Goal: Task Accomplishment & Management: Complete application form

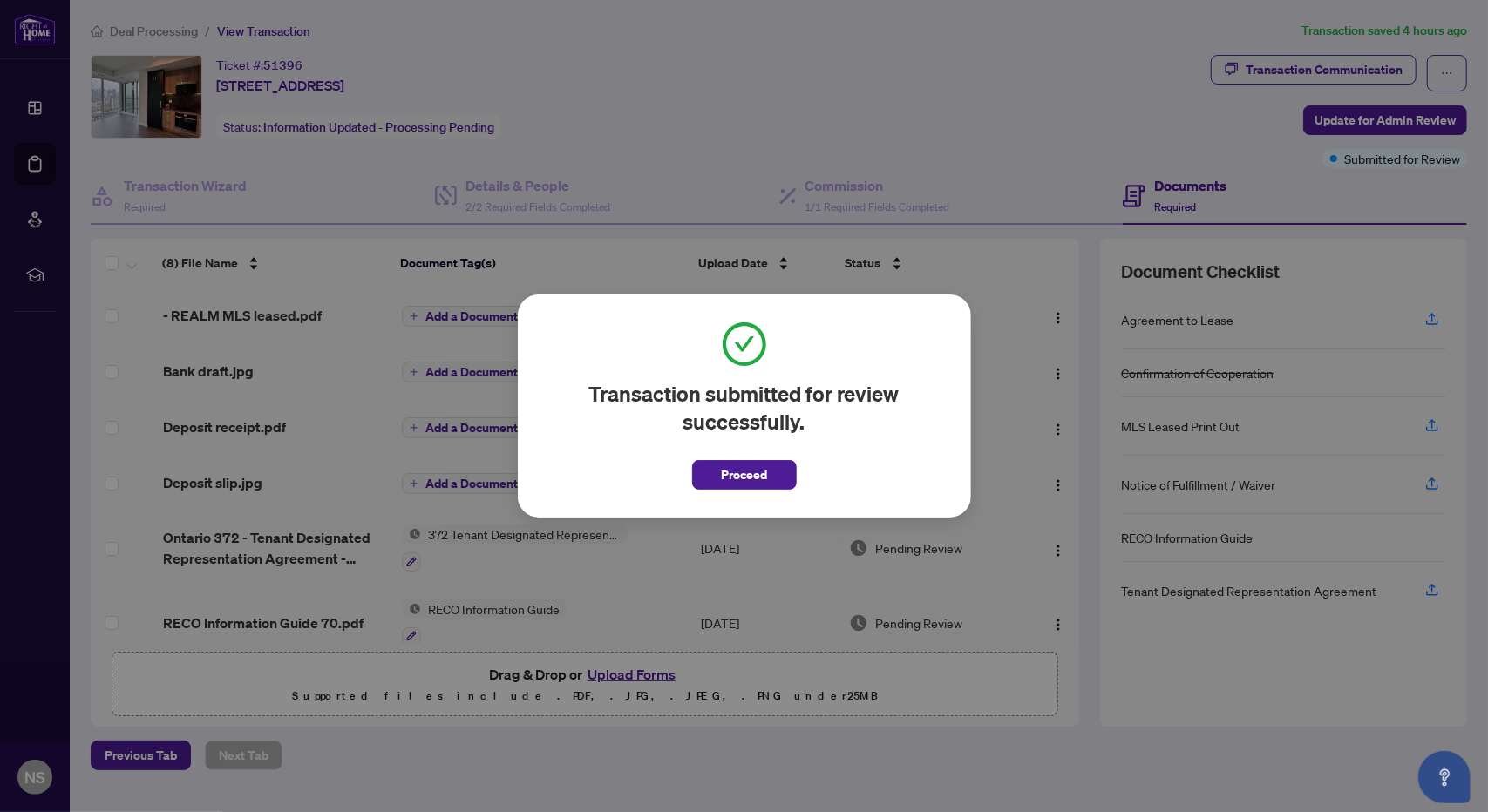
scroll to position [87, 0]
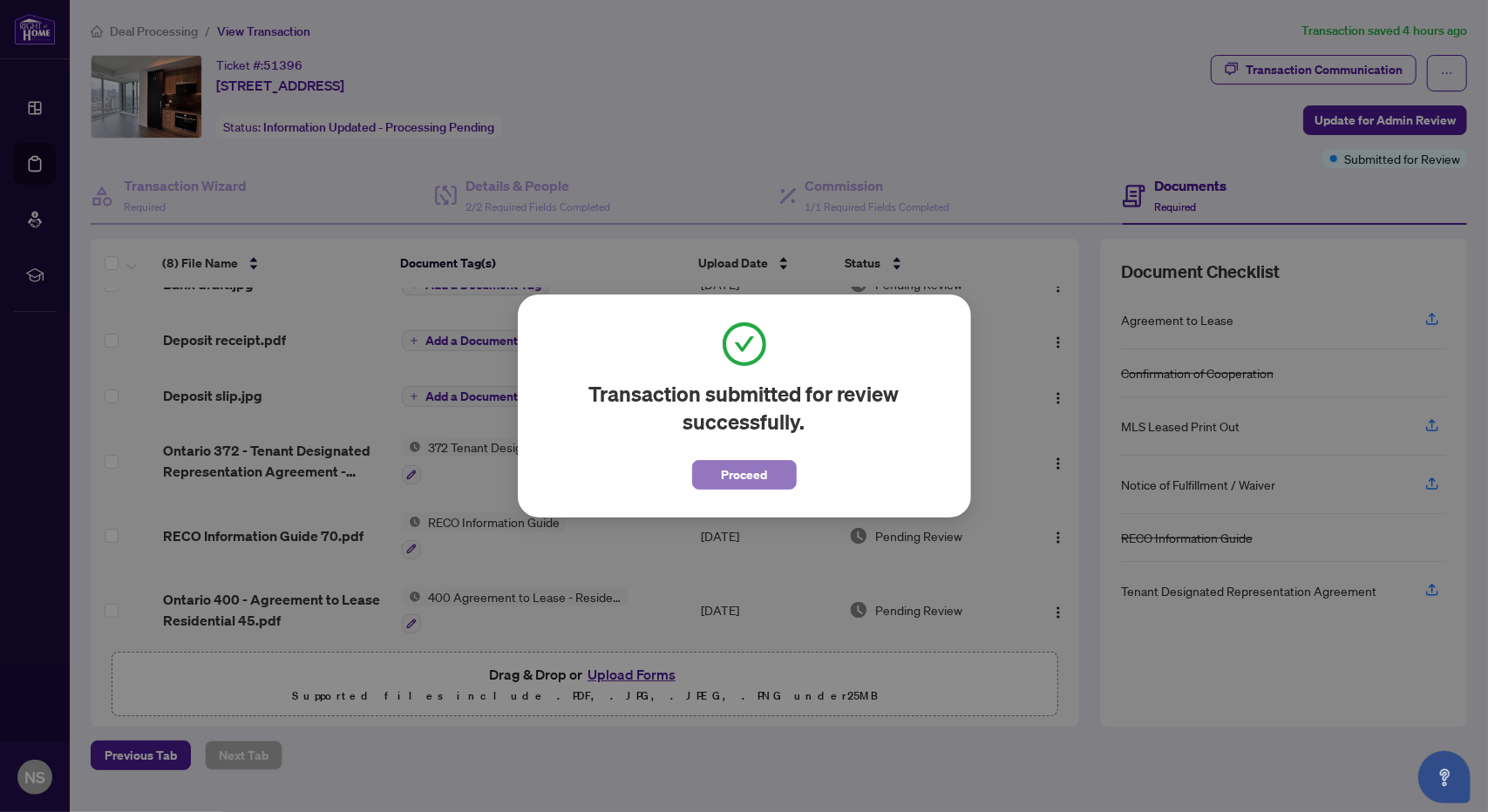
click at [741, 479] on span "Proceed" at bounding box center [744, 475] width 46 height 28
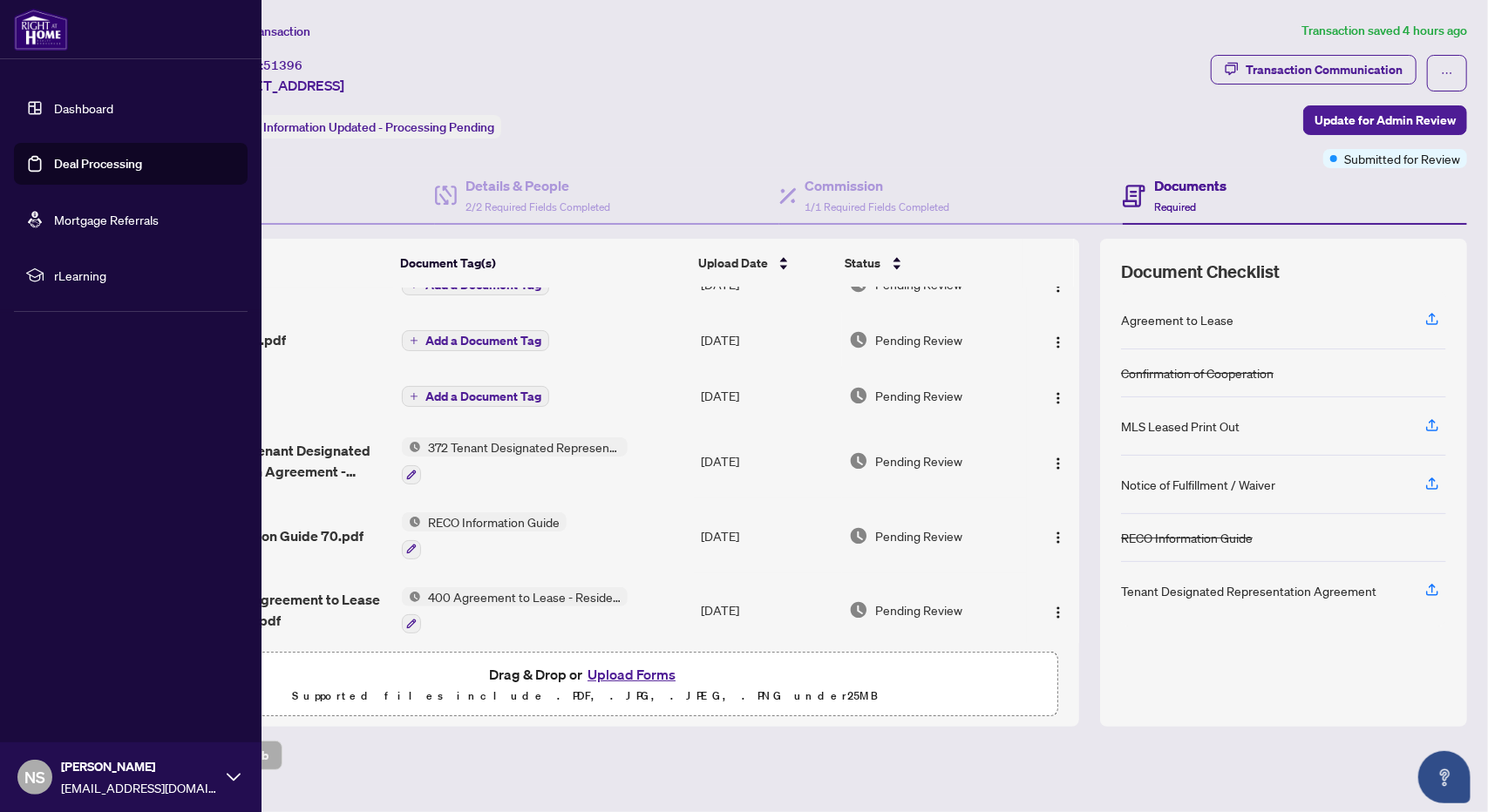
click at [54, 105] on link "Dashboard" at bounding box center [84, 108] width 59 height 16
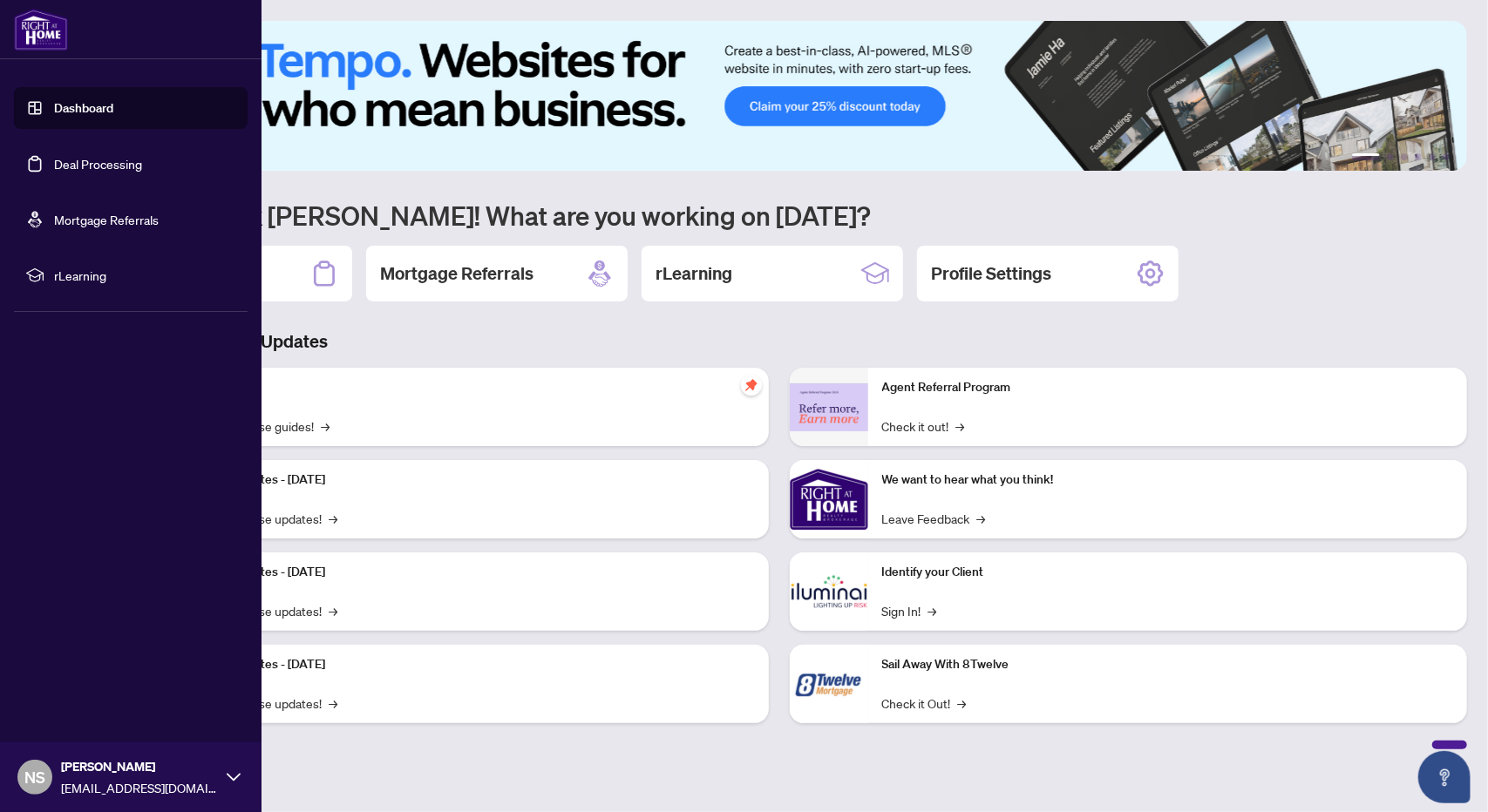
click at [63, 109] on link "Dashboard" at bounding box center [84, 108] width 59 height 16
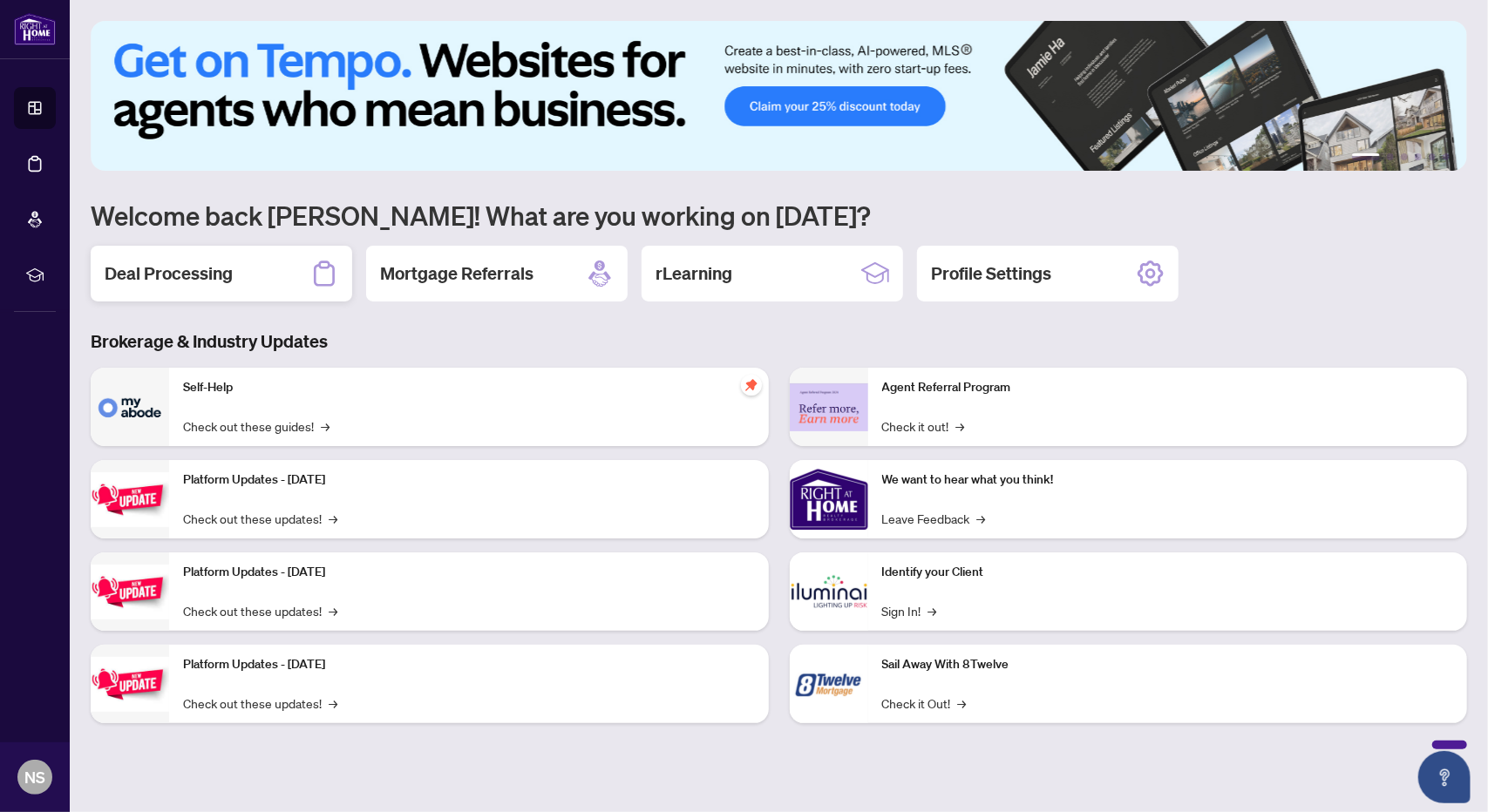
click at [190, 262] on h2 "Deal Processing" at bounding box center [168, 273] width 128 height 24
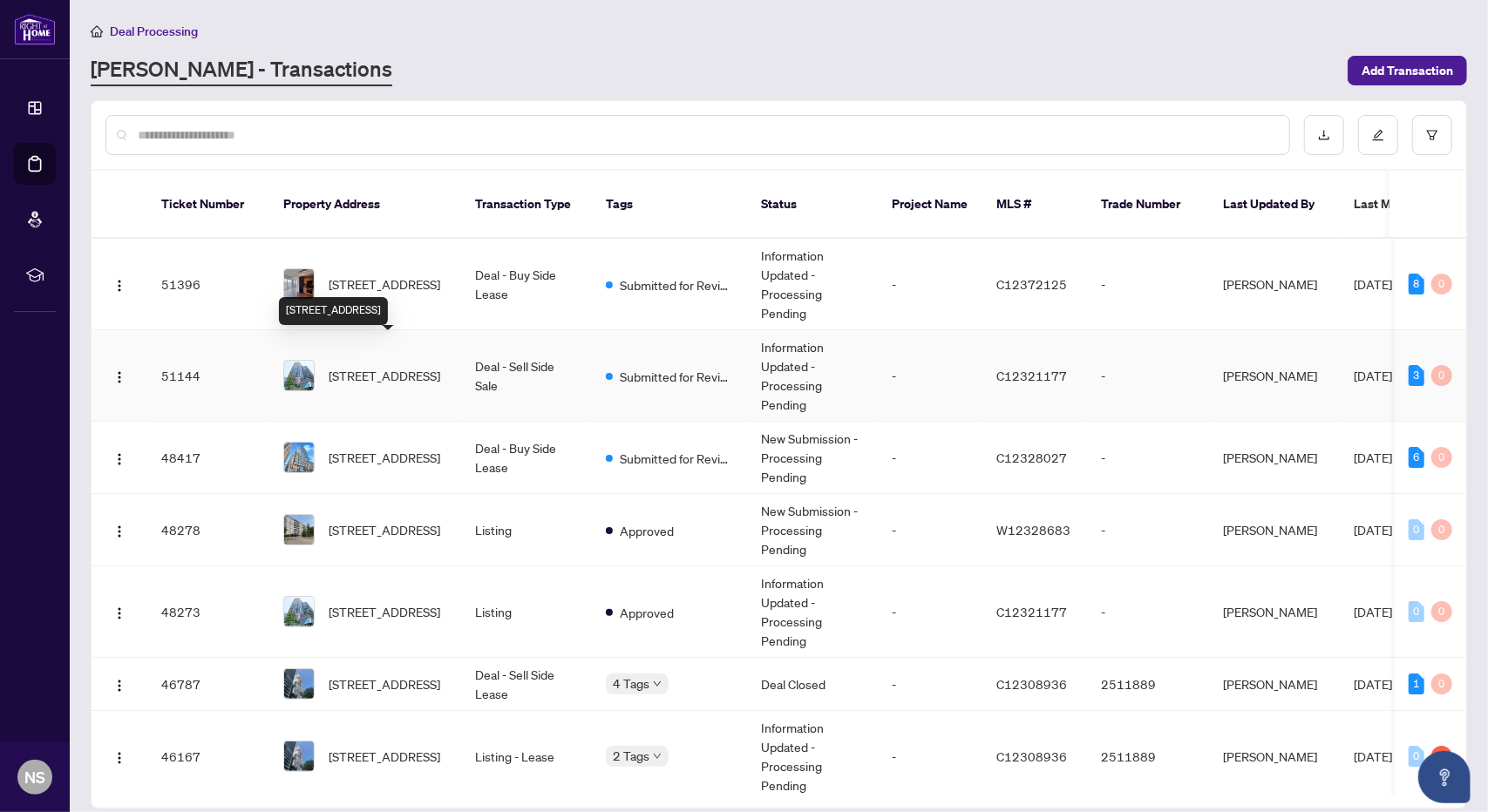
click at [369, 366] on span "[STREET_ADDRESS]" at bounding box center [384, 376] width 112 height 19
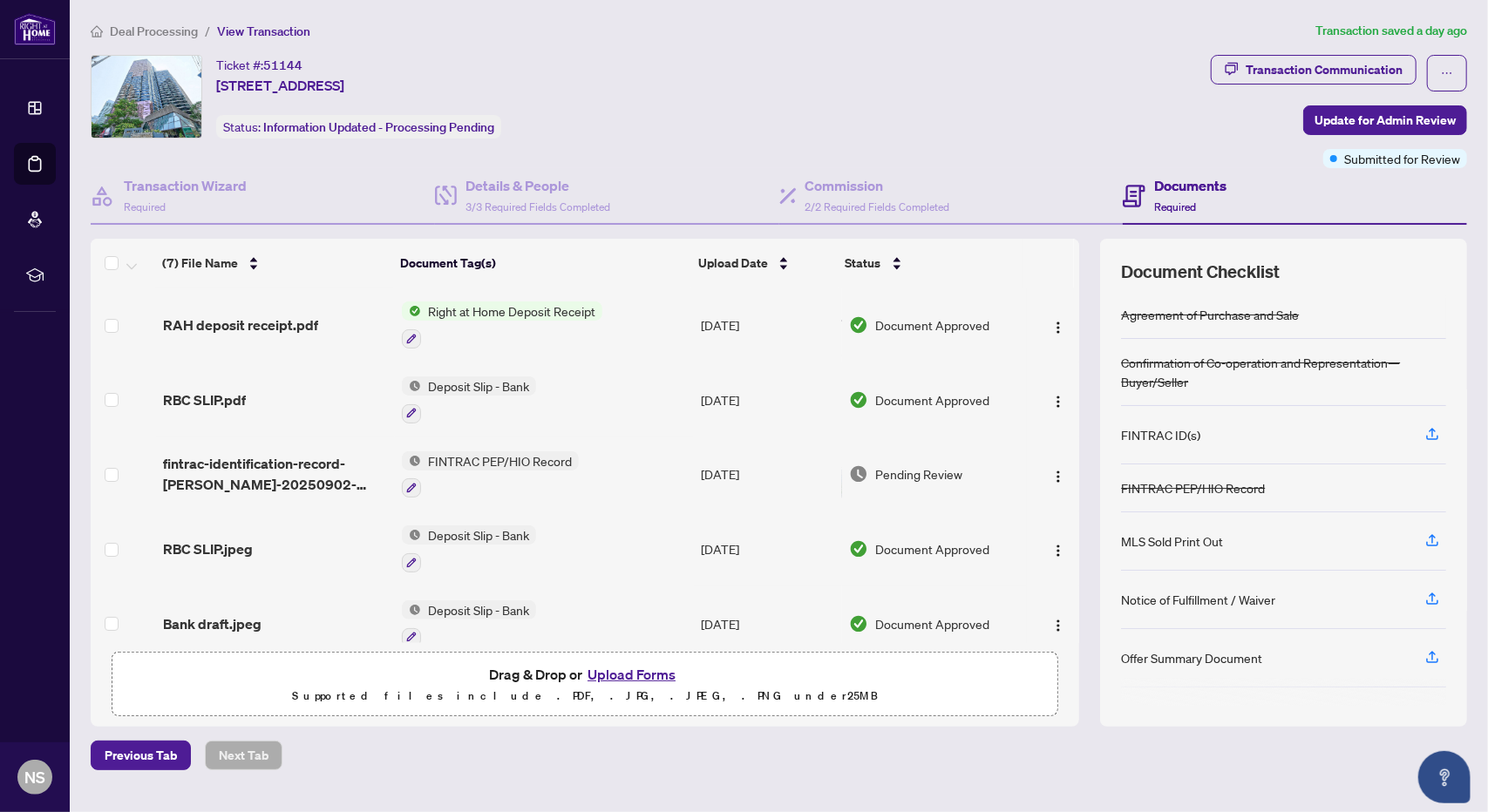
click at [659, 674] on button "Upload Forms" at bounding box center [631, 675] width 99 height 23
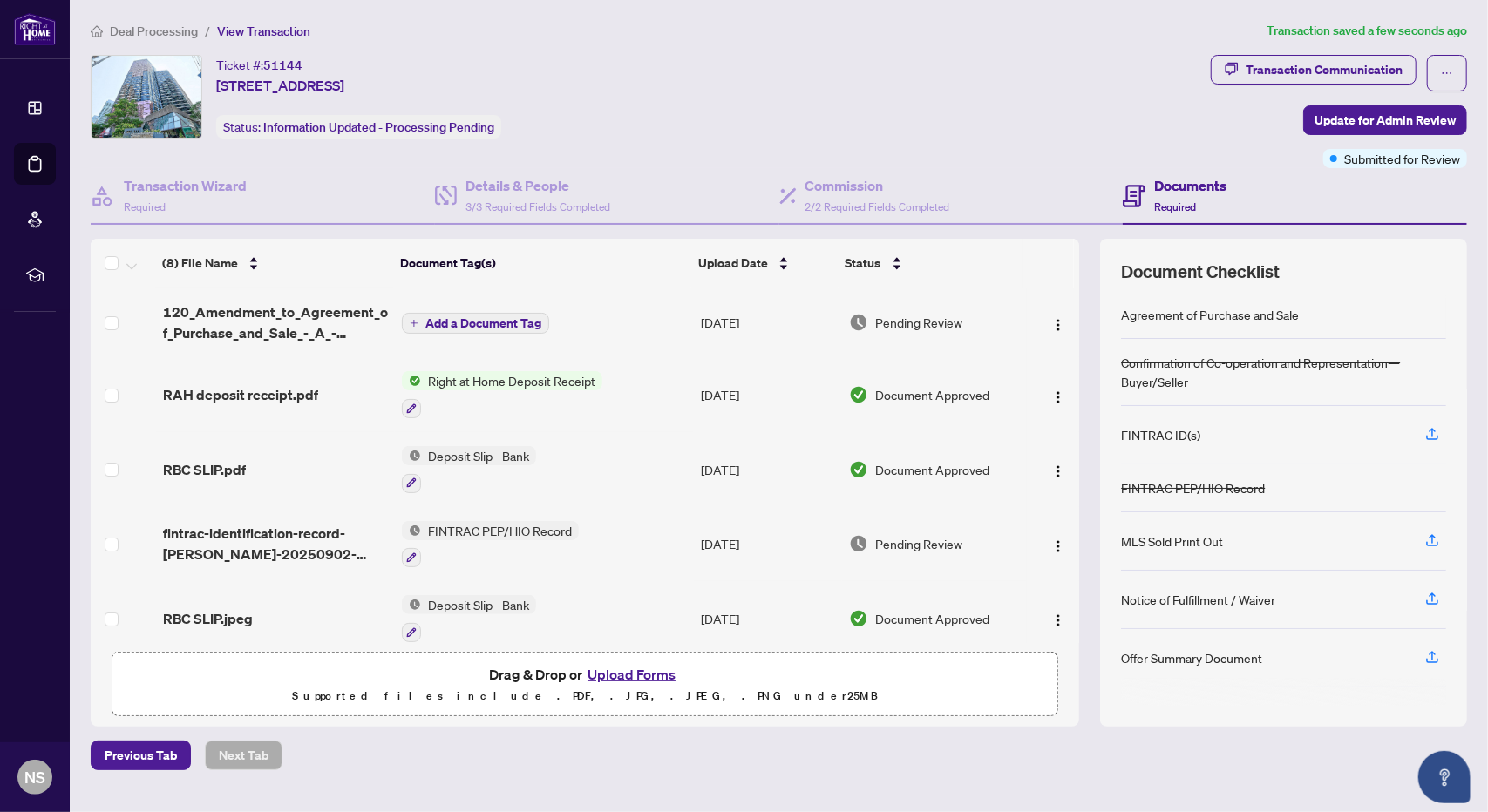
click at [1182, 595] on div "Notice of Fulfillment / Waiver" at bounding box center [1198, 599] width 154 height 19
click at [493, 319] on span "Add a Document Tag" at bounding box center [484, 323] width 116 height 12
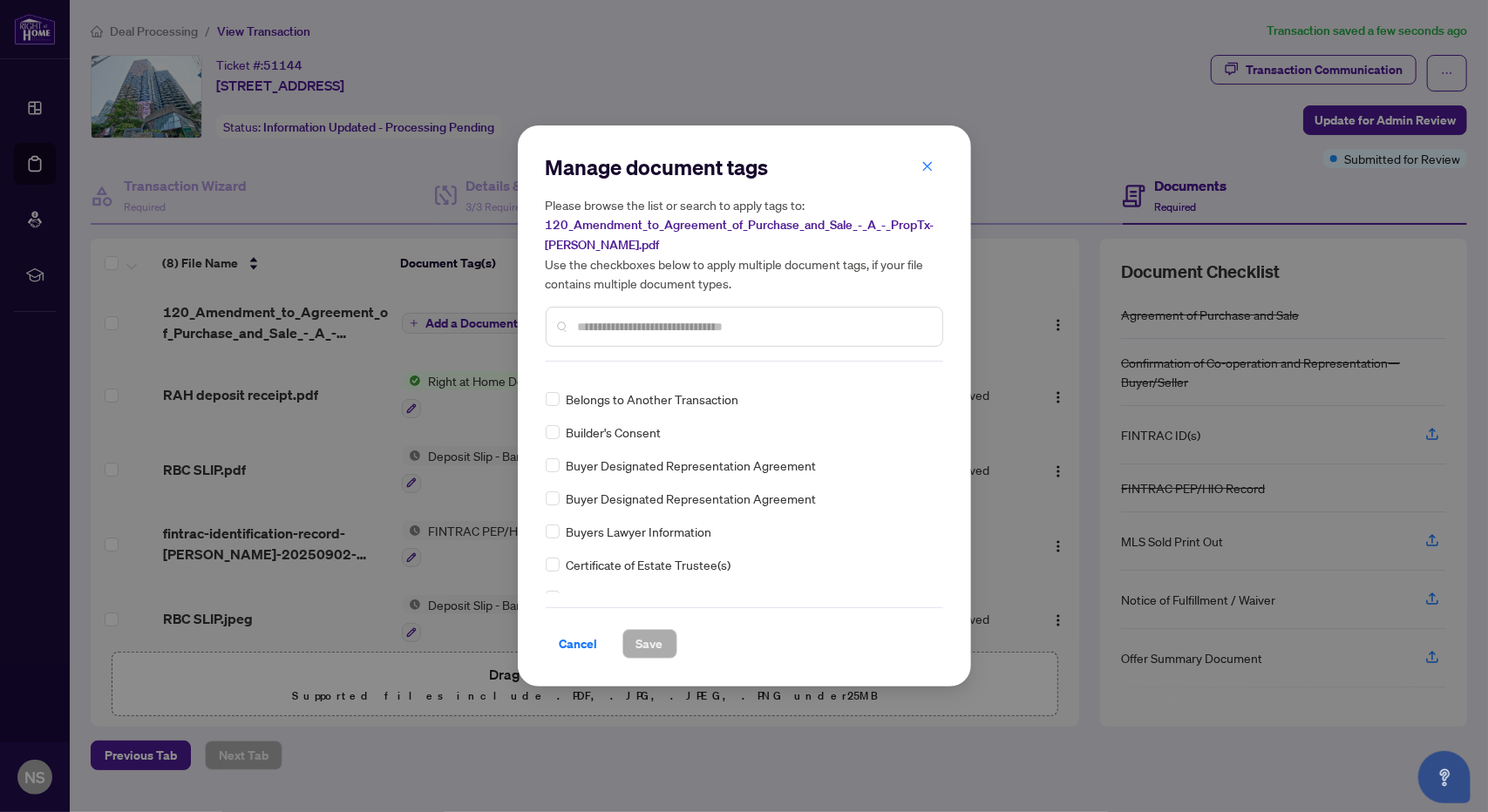
scroll to position [523, 0]
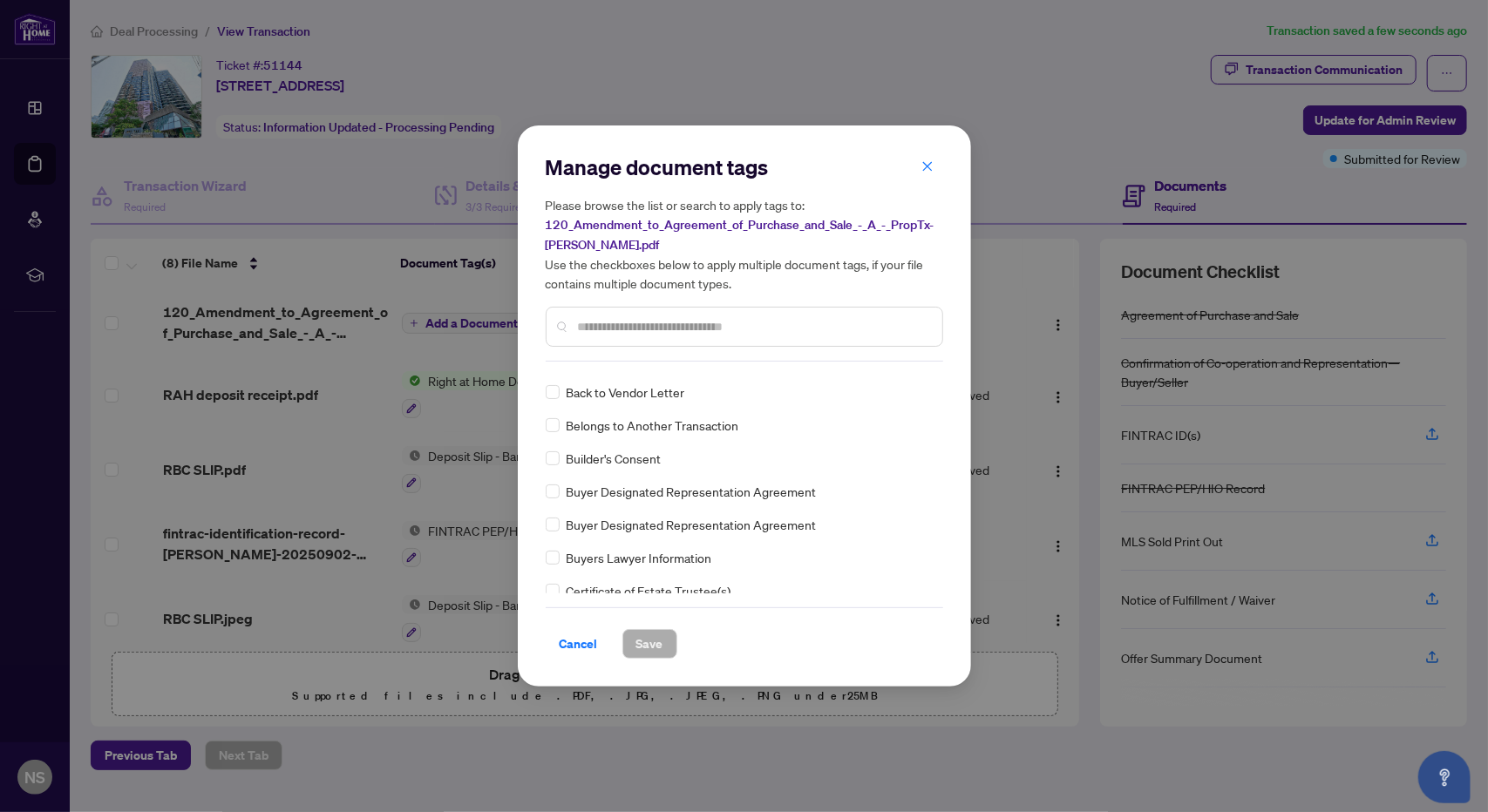
click at [598, 328] on input "text" at bounding box center [753, 327] width 351 height 19
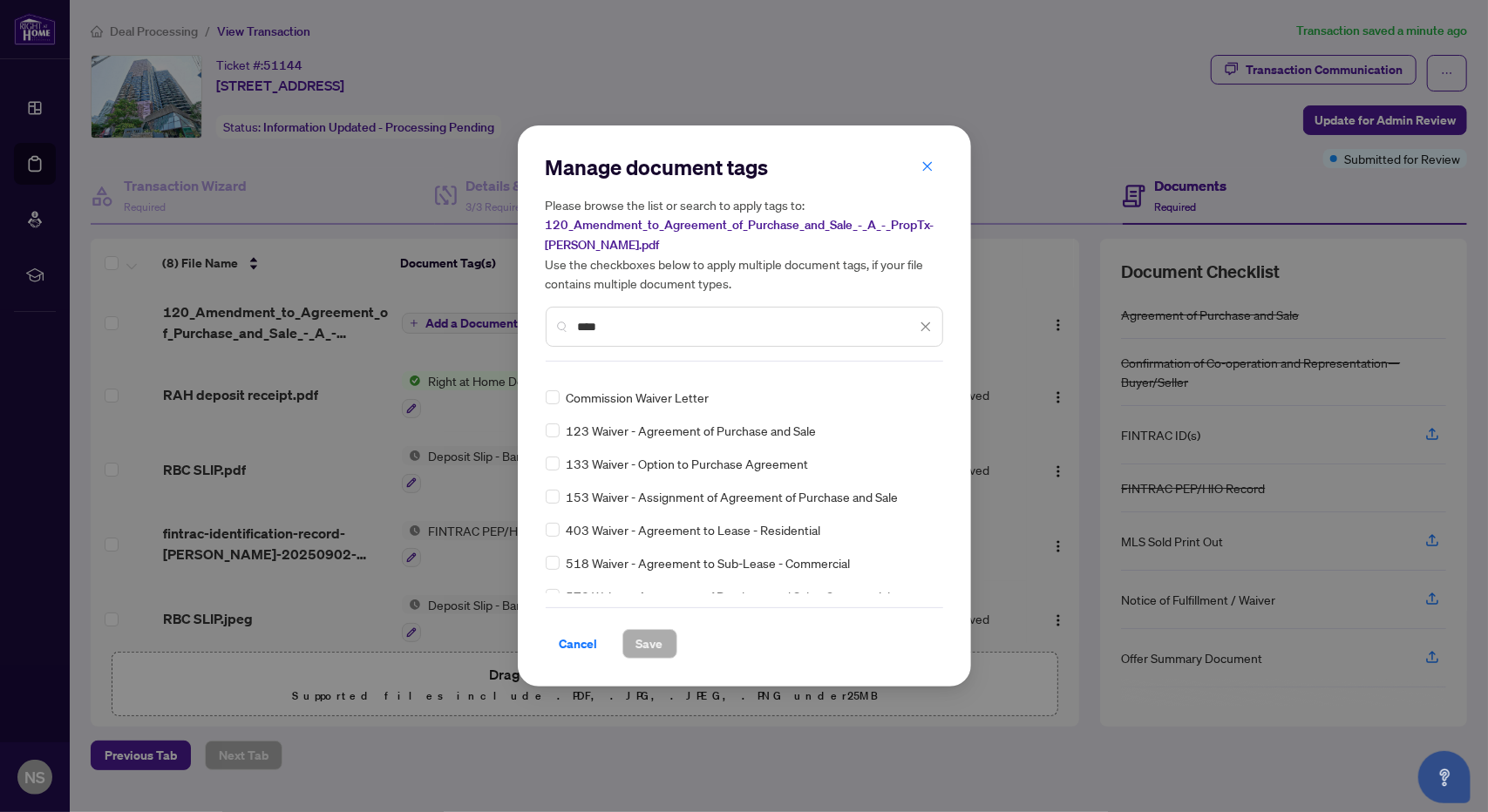
scroll to position [0, 0]
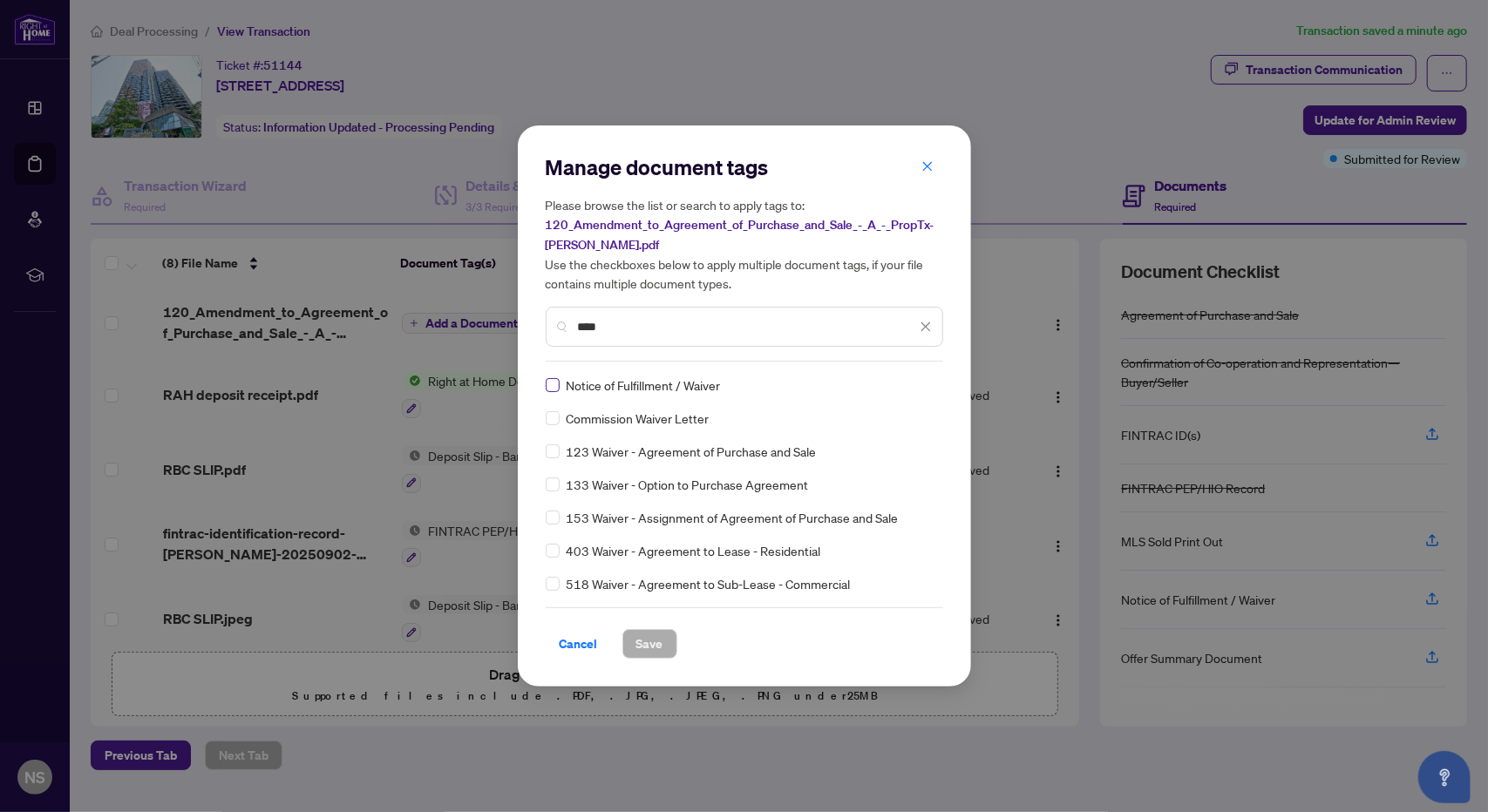
type input "****"
click at [665, 643] on button "Save" at bounding box center [650, 644] width 55 height 30
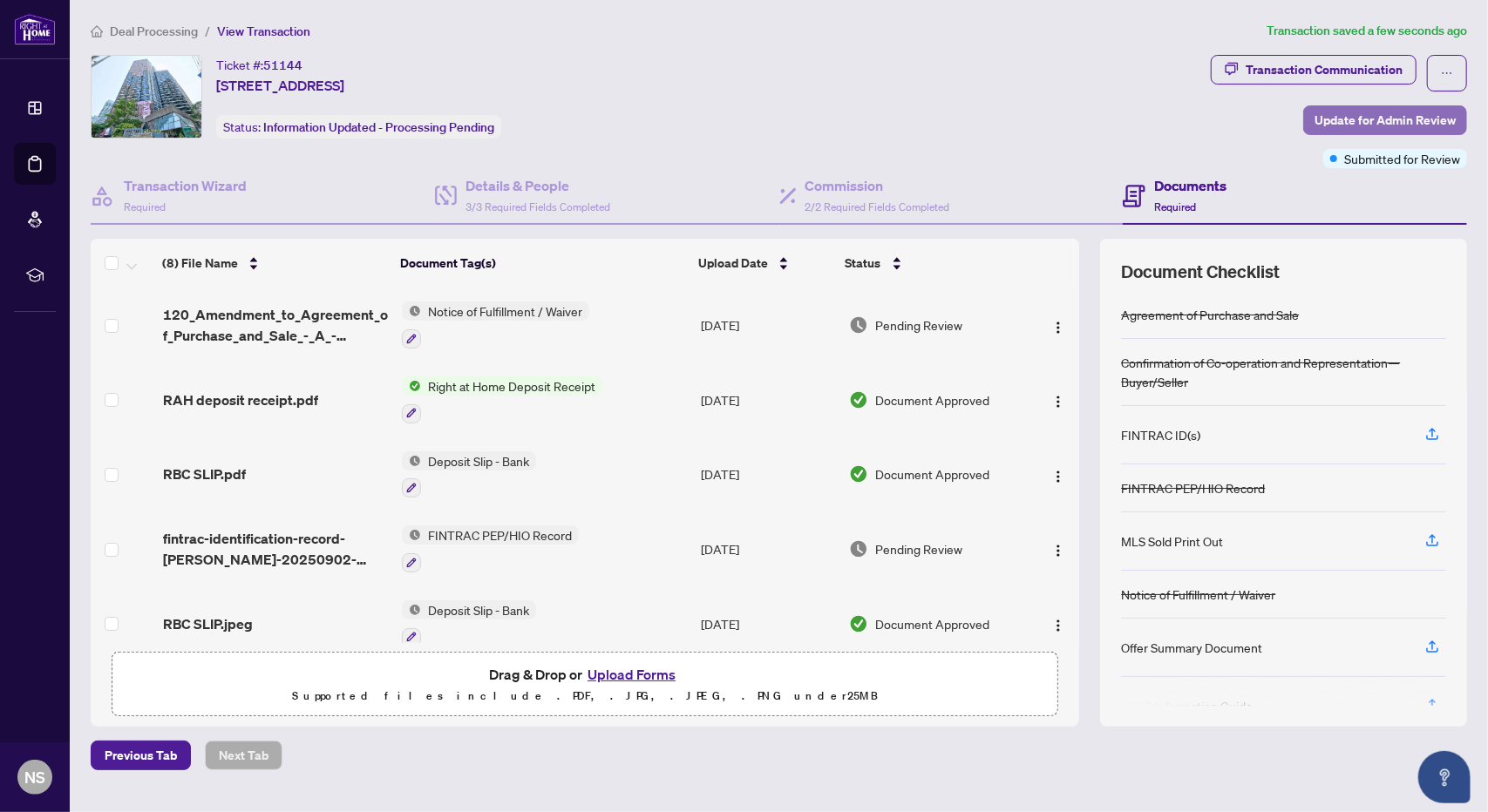
click at [1330, 116] on span "Update for Admin Review" at bounding box center [1385, 120] width 141 height 28
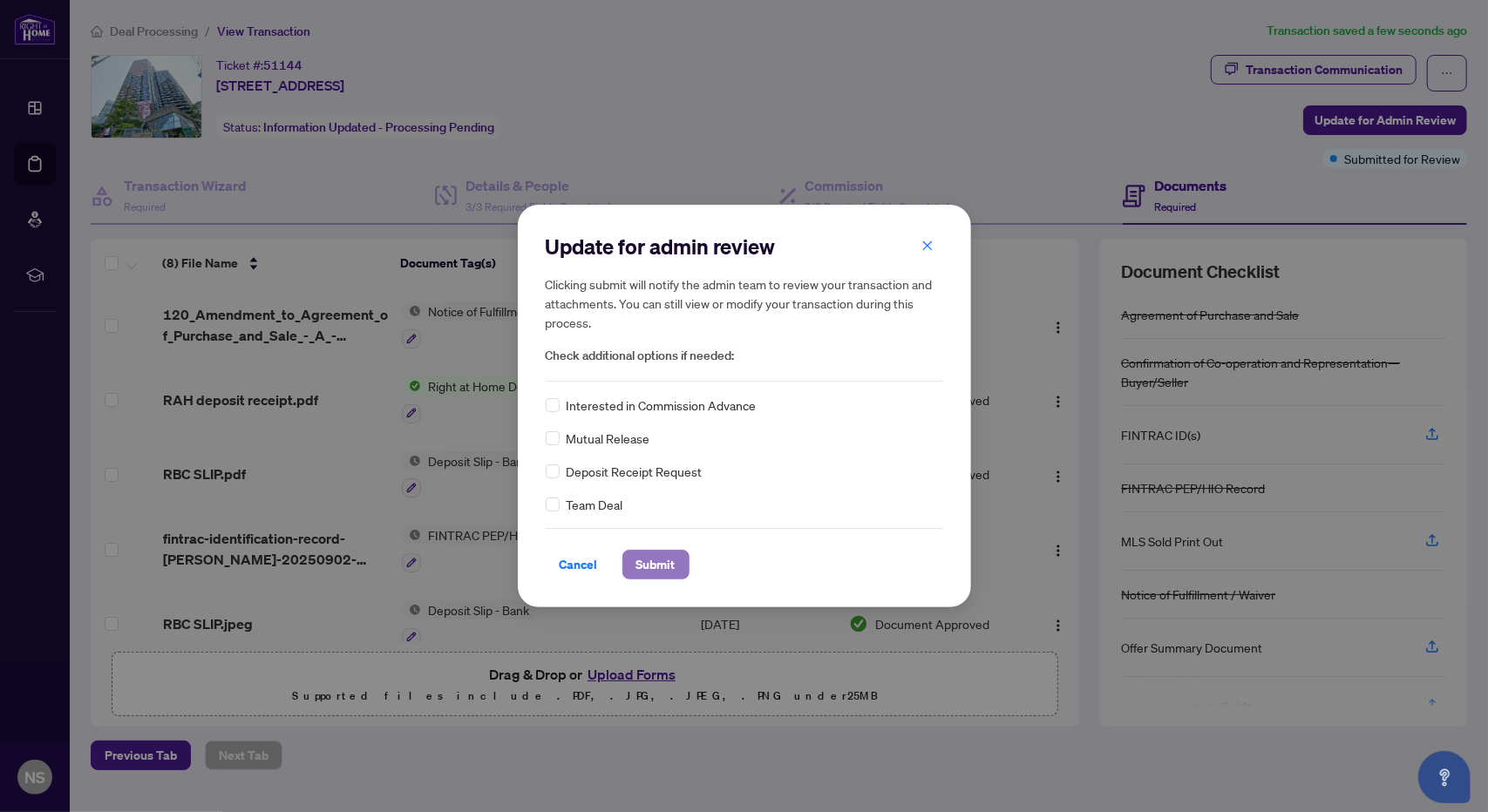
click at [651, 569] on span "Submit" at bounding box center [655, 565] width 40 height 28
